Goal: Obtain resource: Download file/media

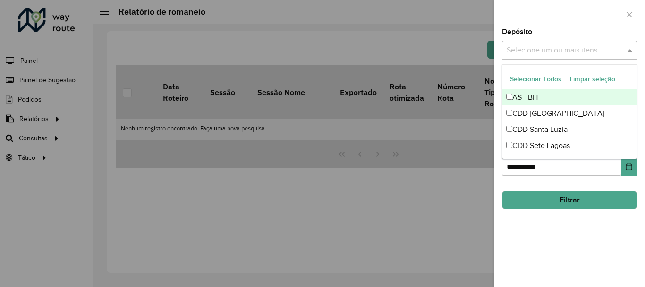
click at [548, 51] on input "text" at bounding box center [564, 50] width 121 height 11
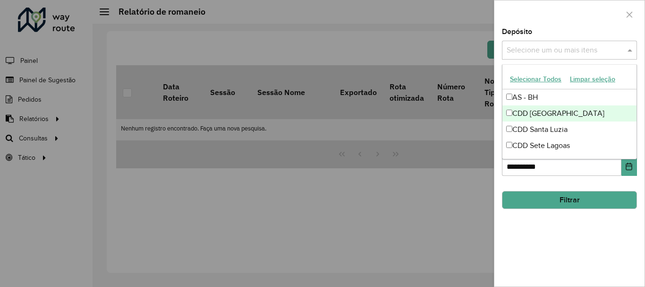
click at [539, 115] on div "CDD Belo Horizonte" at bounding box center [569, 113] width 134 height 16
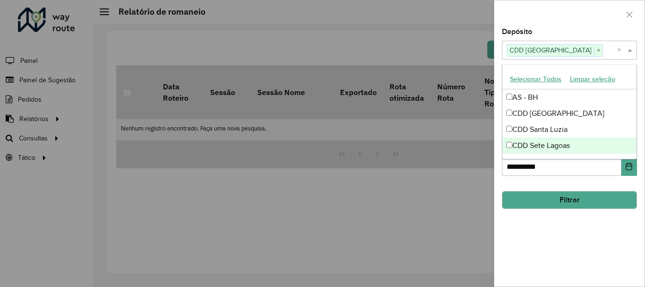
click at [546, 195] on button "Filtrar" at bounding box center [569, 200] width 135 height 18
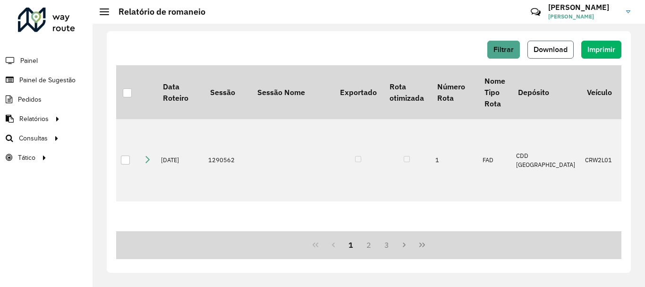
drag, startPoint x: 546, startPoint y: 195, endPoint x: 549, endPoint y: 54, distance: 141.2
click at [549, 54] on button "Download" at bounding box center [550, 50] width 46 height 18
